Goal: Task Accomplishment & Management: Use online tool/utility

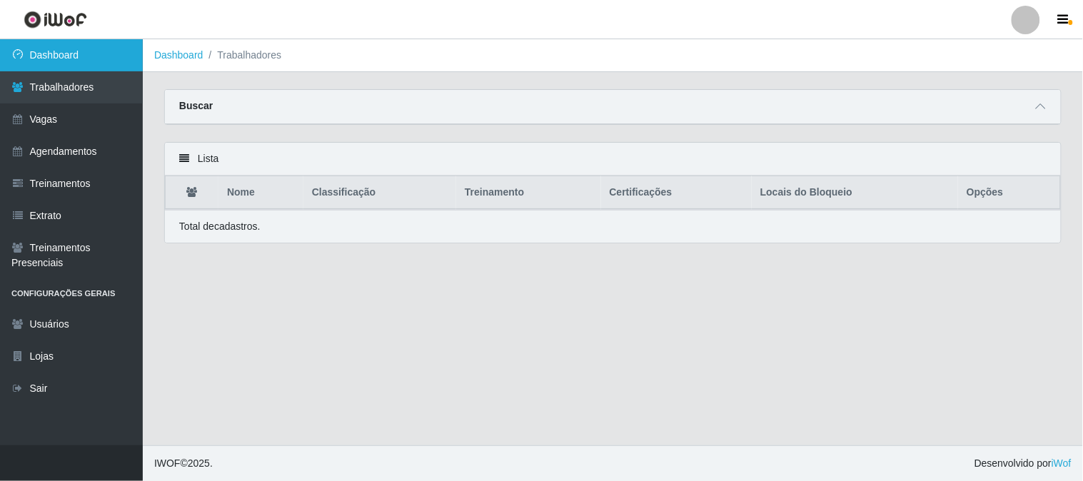
click at [126, 46] on link "Dashboard" at bounding box center [71, 55] width 143 height 32
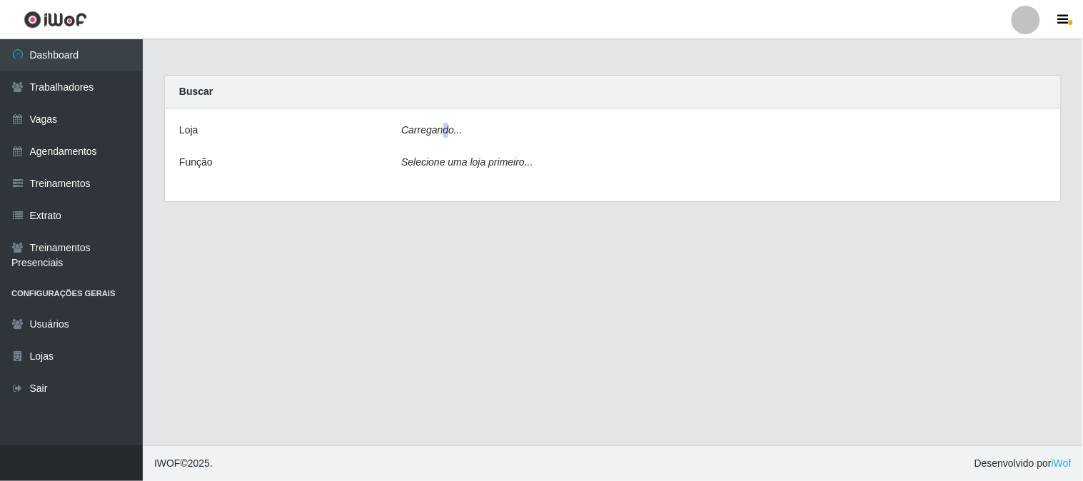
click at [445, 134] on icon "Carregando..." at bounding box center [431, 129] width 61 height 11
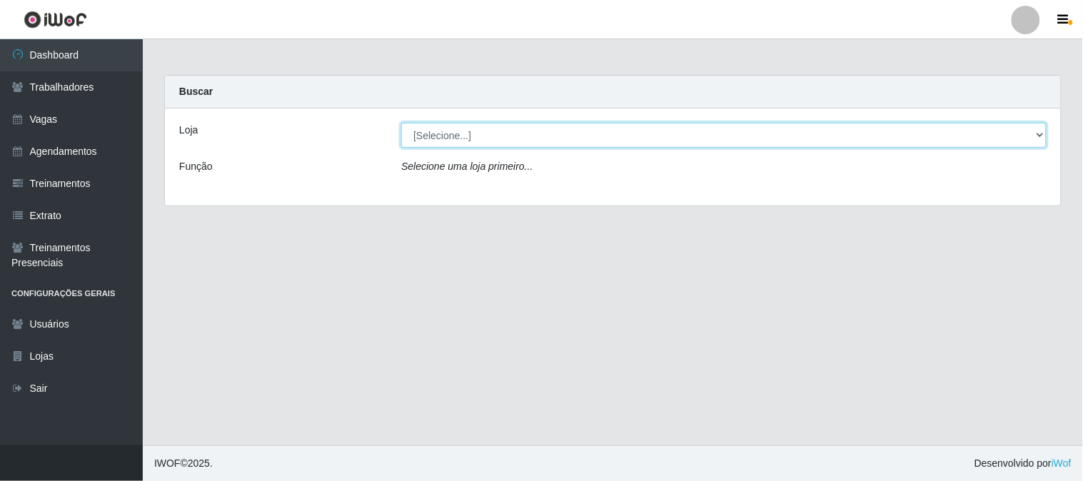
click at [500, 136] on select "[Selecione...] Sapore D'italia" at bounding box center [724, 135] width 646 height 25
select select "266"
click at [401, 123] on select "[Selecione...] Sapore D'italia" at bounding box center [724, 135] width 646 height 25
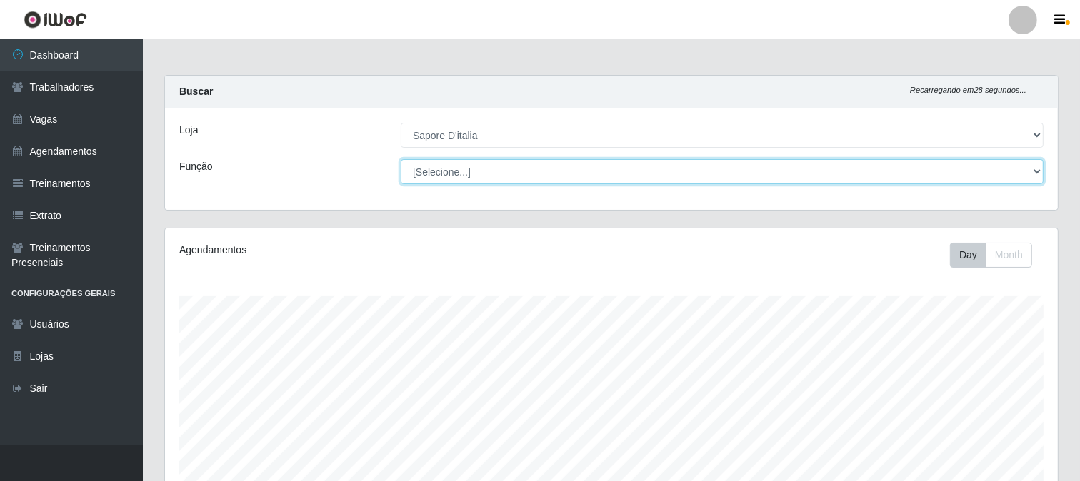
click at [473, 170] on select "[Selecione...] ASG ASG + ASG ++ Auxiliar de Cozinha Auxiliar de Cozinha + Auxil…" at bounding box center [722, 171] width 643 height 25
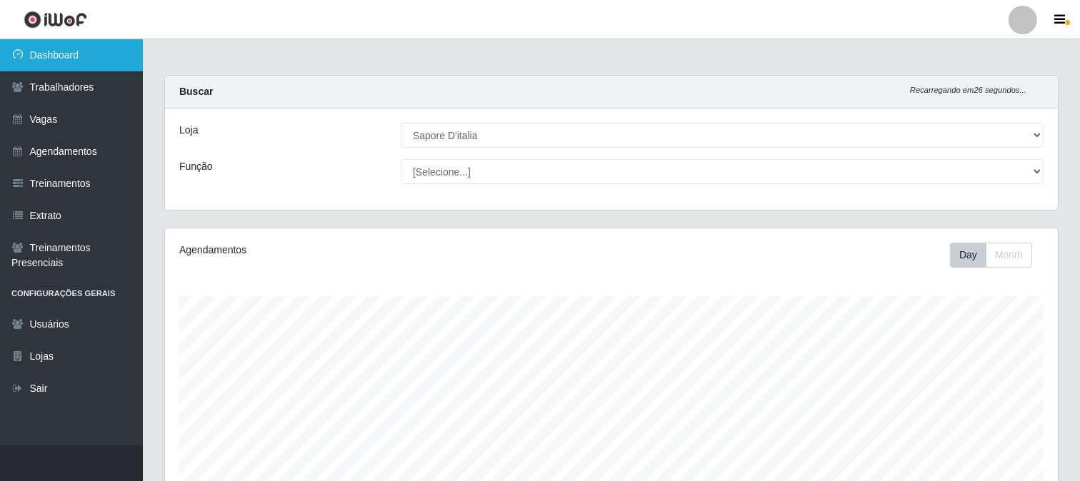
click at [123, 50] on link "Dashboard" at bounding box center [71, 55] width 143 height 32
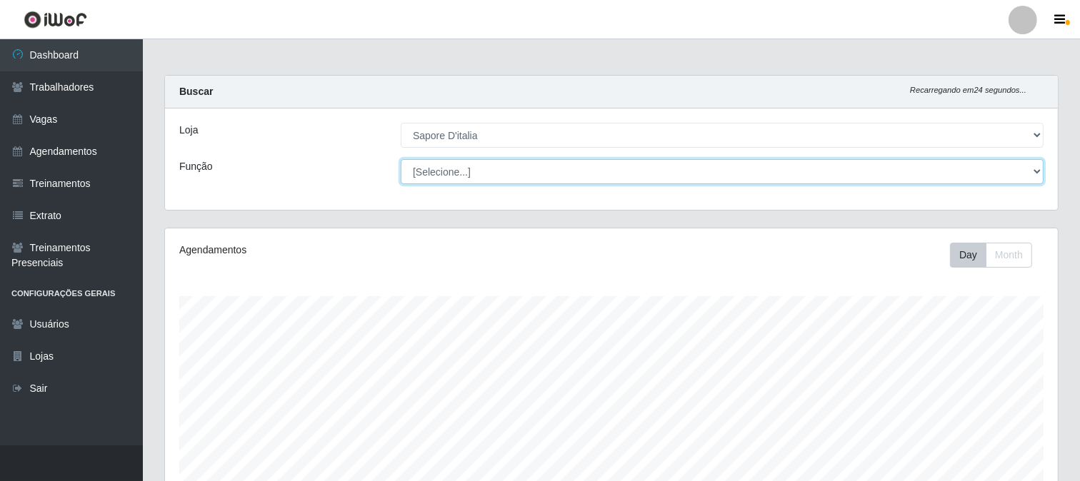
click at [496, 170] on select "[Selecione...] ASG ASG + ASG ++ Auxiliar de Cozinha Auxiliar de Cozinha + Auxil…" at bounding box center [722, 171] width 643 height 25
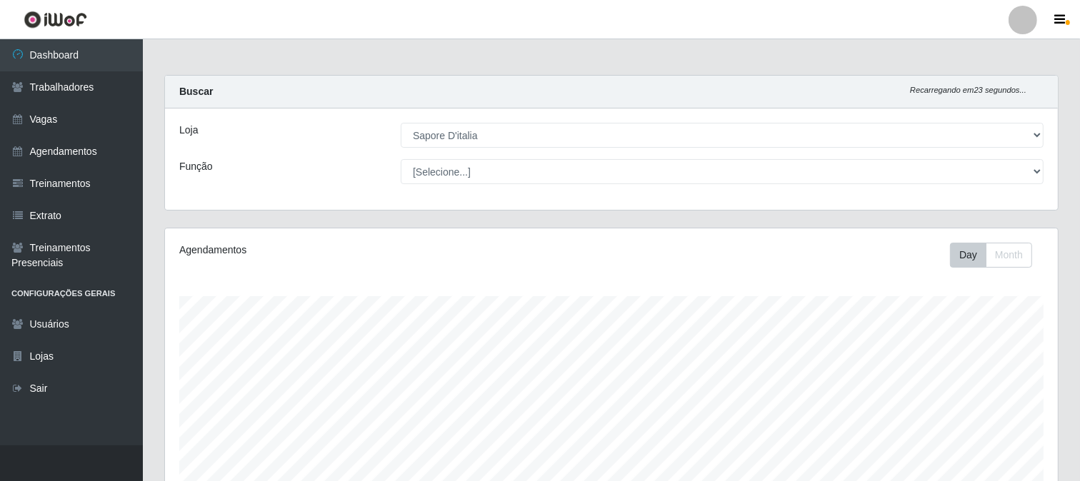
click at [343, 147] on div "Loja" at bounding box center [279, 135] width 221 height 25
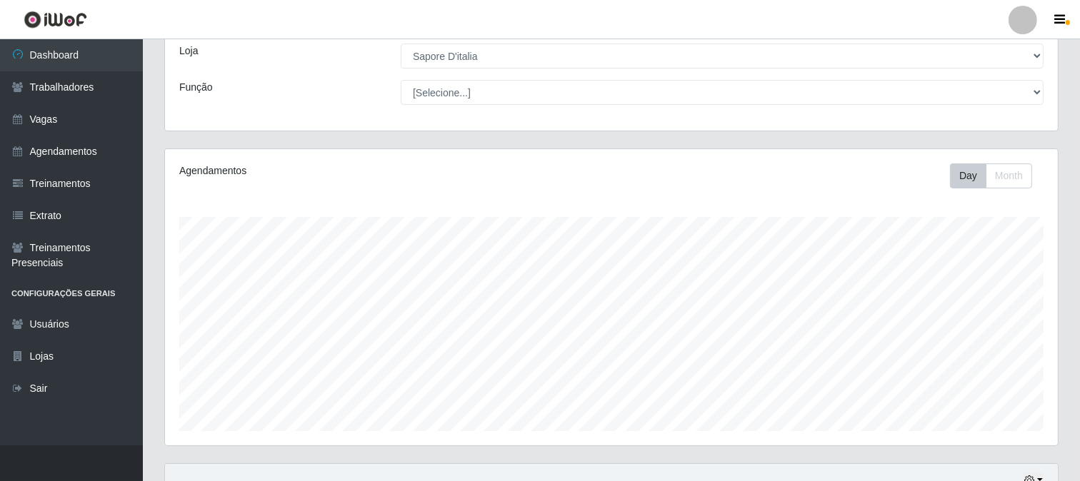
scroll to position [340, 0]
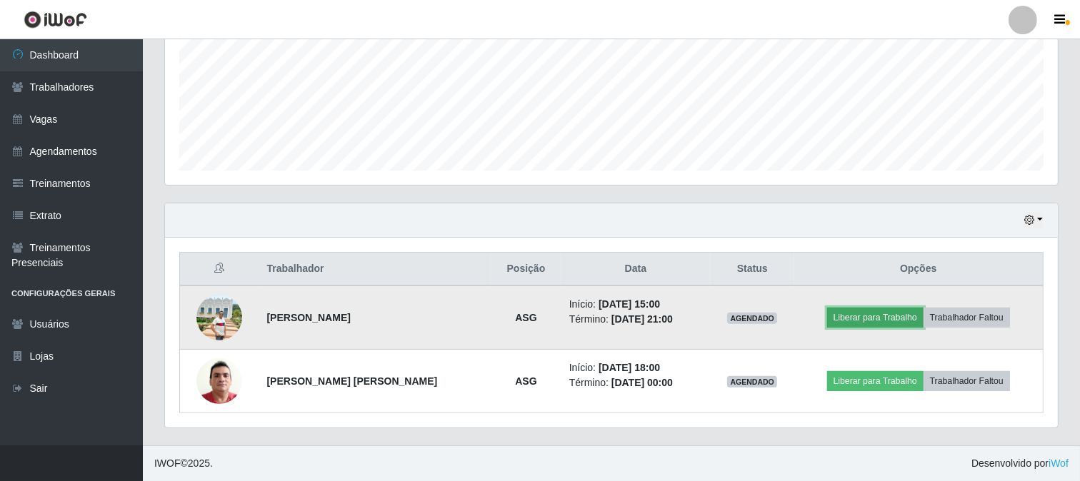
click at [851, 318] on button "Liberar para Trabalho" at bounding box center [875, 318] width 96 height 20
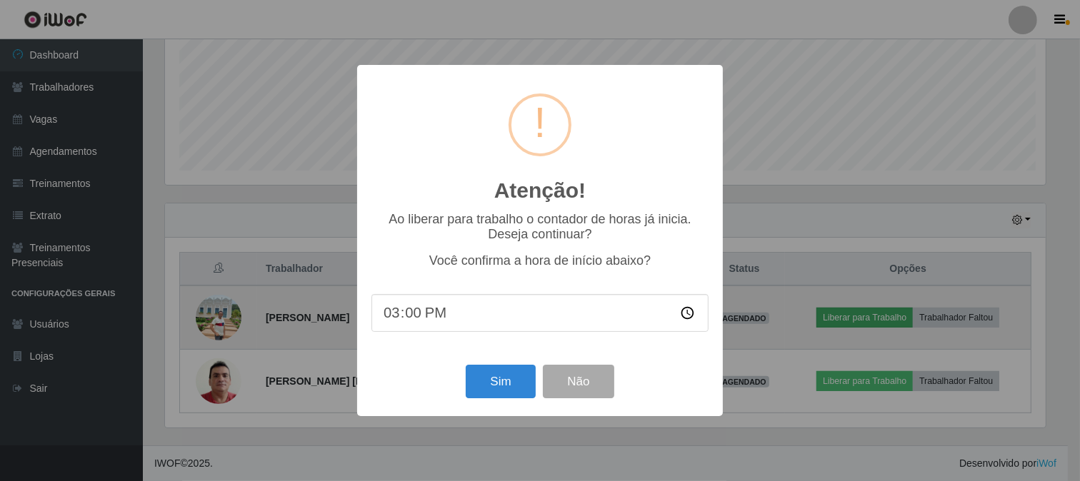
scroll to position [296, 883]
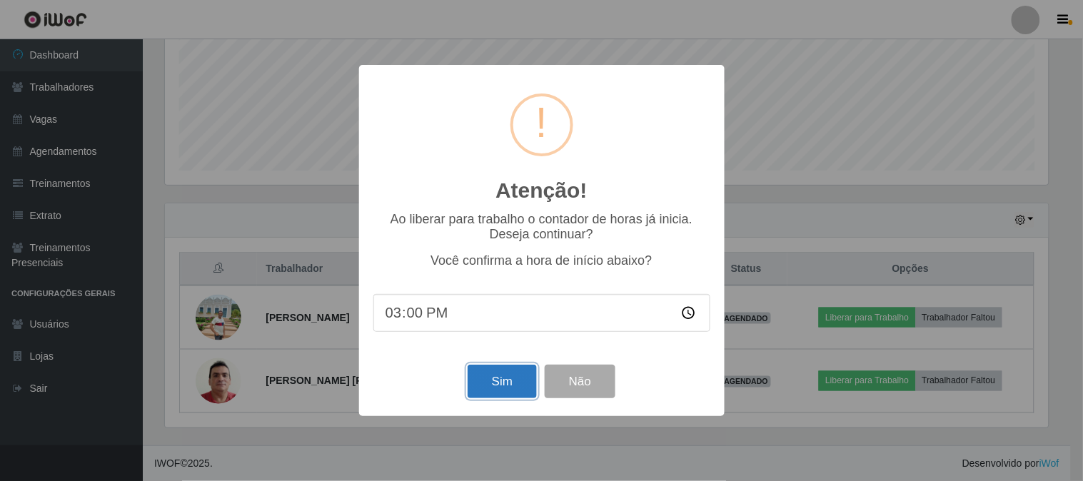
click at [500, 386] on button "Sim" at bounding box center [502, 382] width 69 height 34
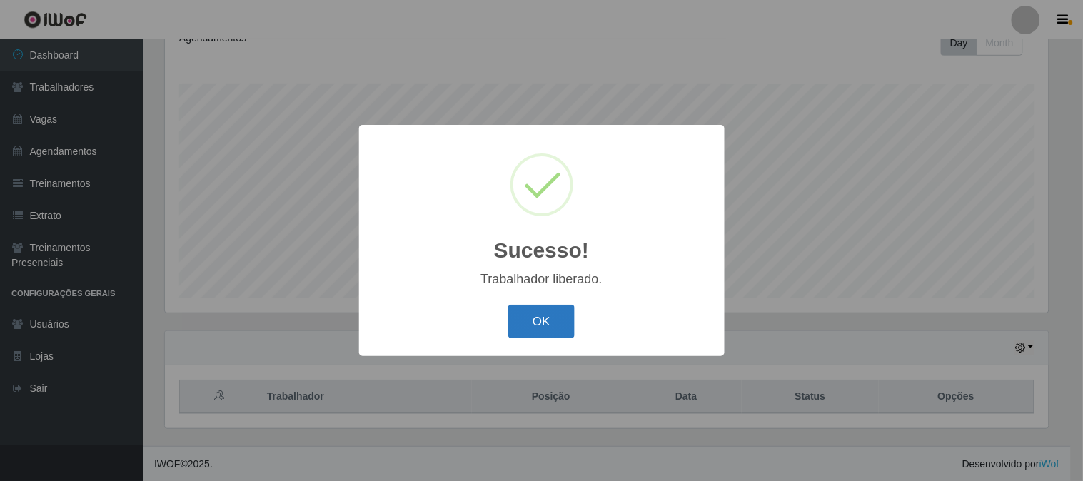
click at [553, 329] on button "OK" at bounding box center [541, 322] width 66 height 34
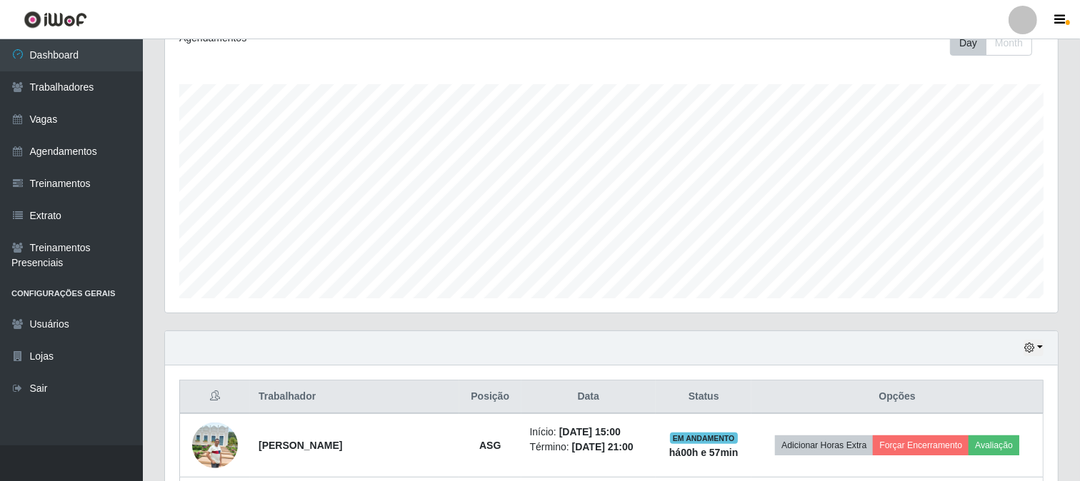
scroll to position [340, 0]
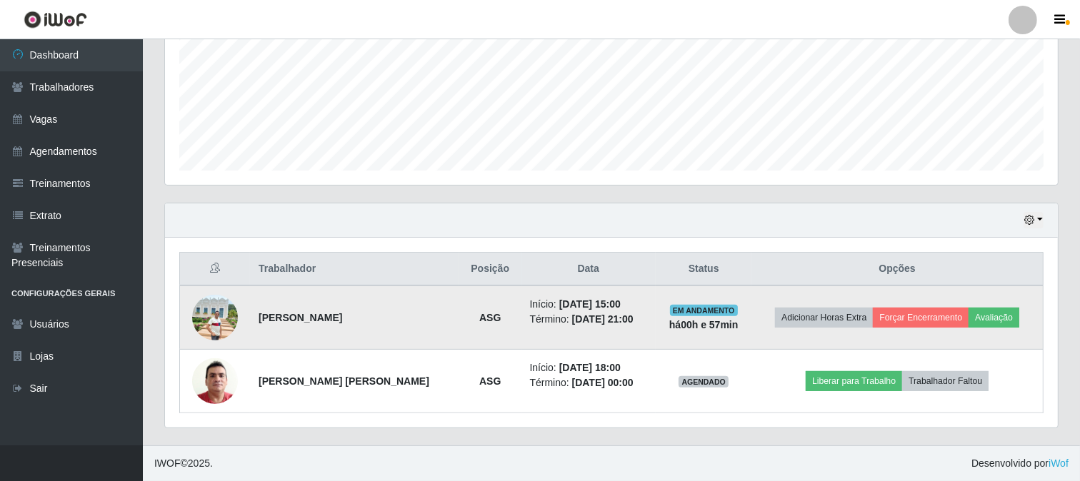
click at [205, 323] on img at bounding box center [215, 318] width 46 height 46
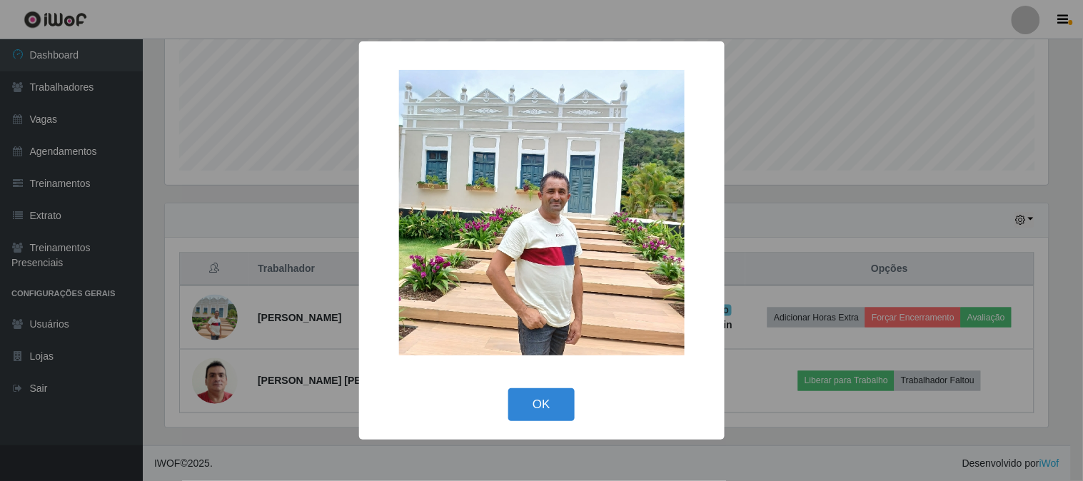
click at [573, 189] on img at bounding box center [542, 213] width 286 height 286
click at [543, 411] on button "OK" at bounding box center [541, 405] width 66 height 34
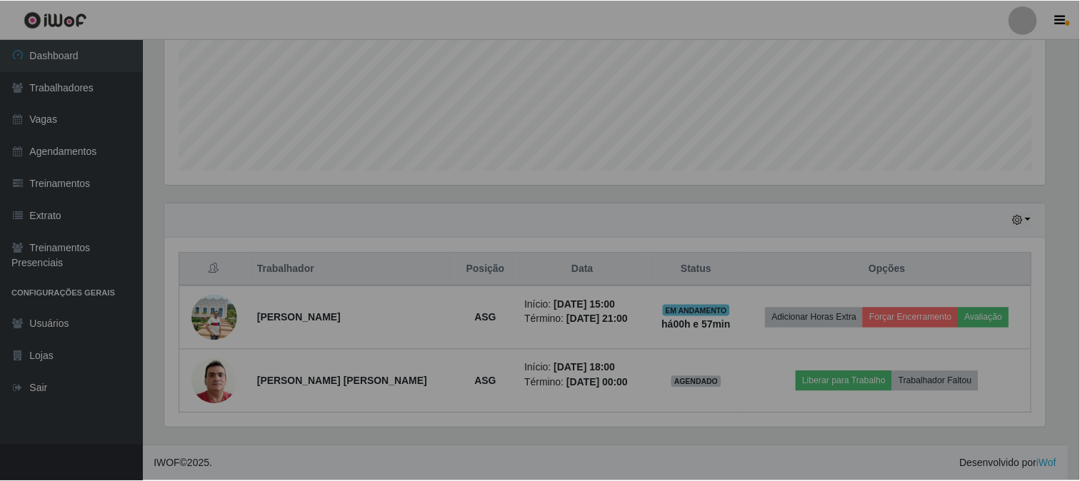
scroll to position [296, 893]
